Goal: Information Seeking & Learning: Find specific page/section

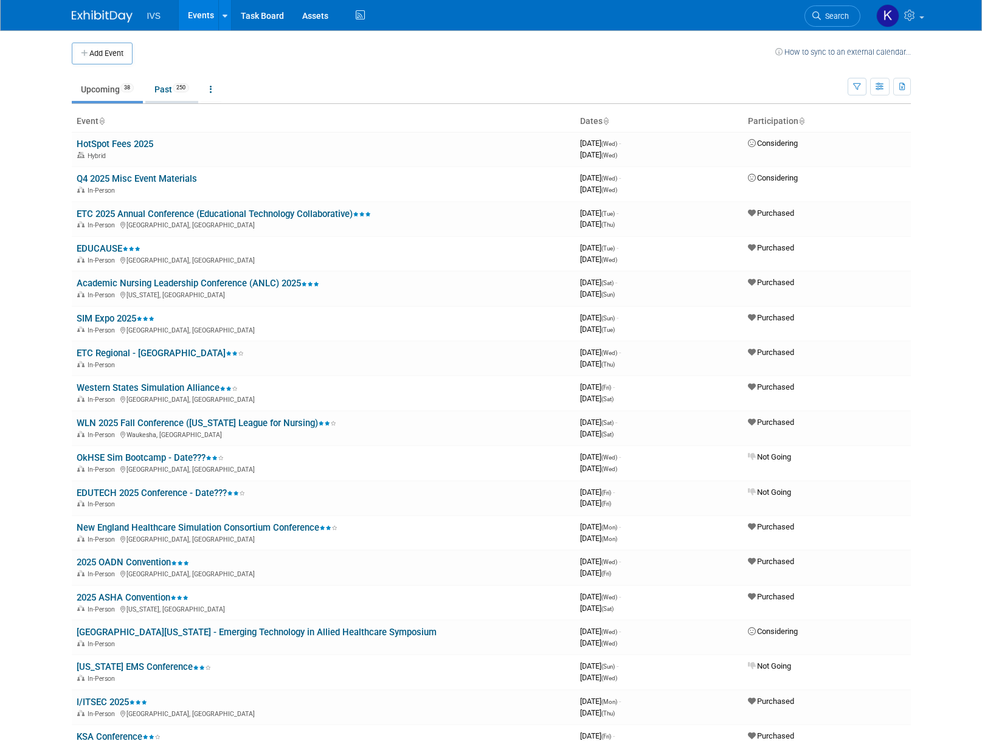
click at [158, 91] on link "Past 250" at bounding box center [171, 89] width 53 height 23
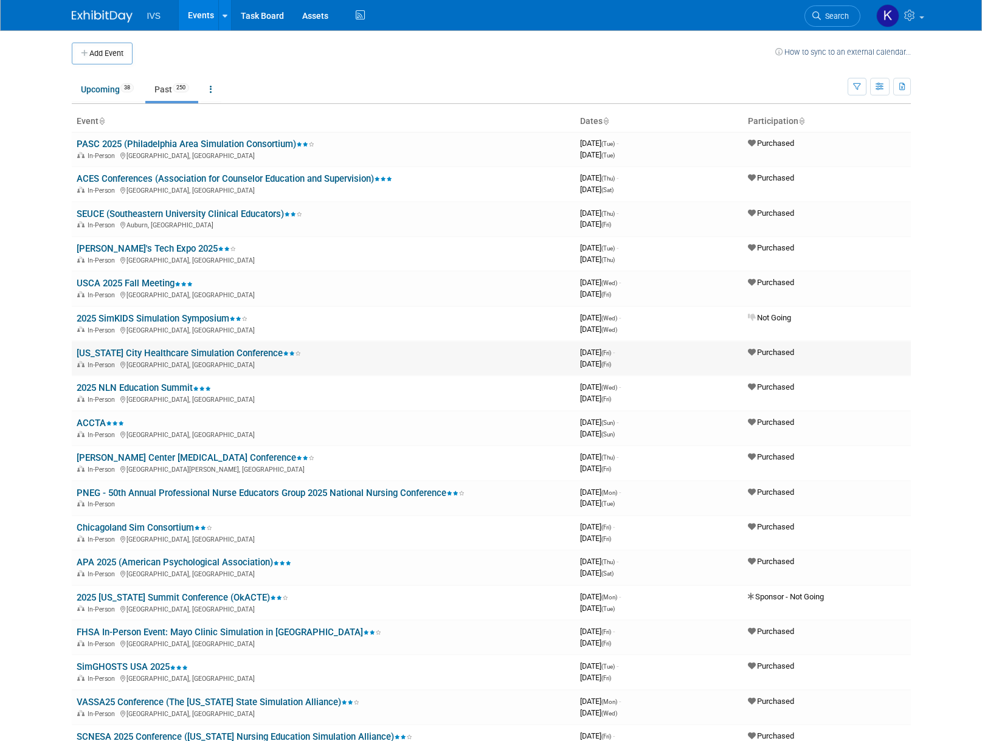
click at [237, 352] on link "[US_STATE] City Healthcare Simulation Conference" at bounding box center [189, 353] width 224 height 11
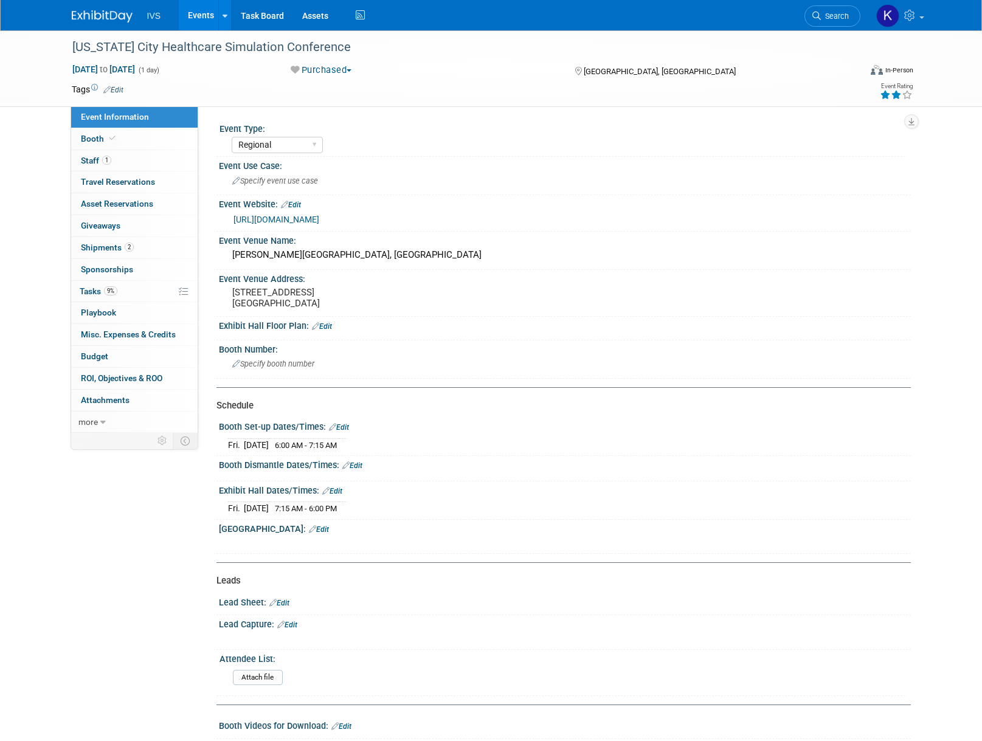
select select "Regional"
click at [319, 218] on link "https://www.jccc.edu/conferences/healthcare-simulation-conference/" at bounding box center [277, 220] width 86 height 10
